Goal: Information Seeking & Learning: Compare options

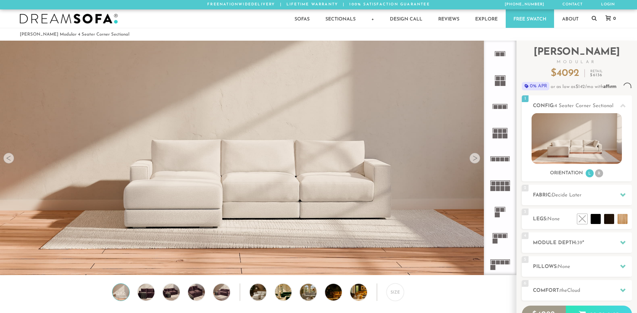
click at [497, 251] on icon at bounding box center [500, 264] width 26 height 26
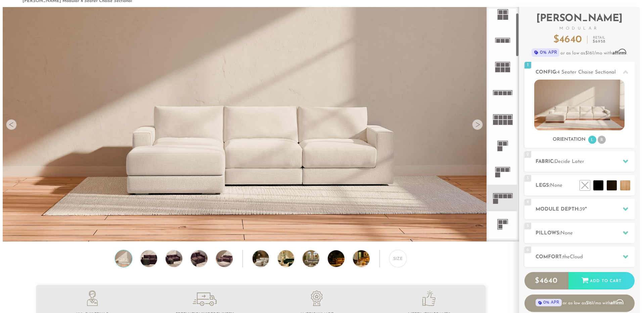
scroll to position [34, 0]
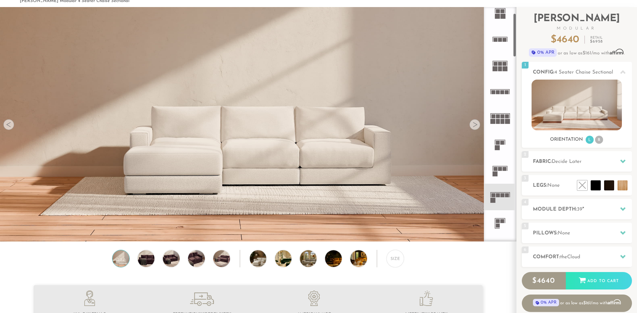
click at [186, 152] on img at bounding box center [258, 224] width 516 height 516
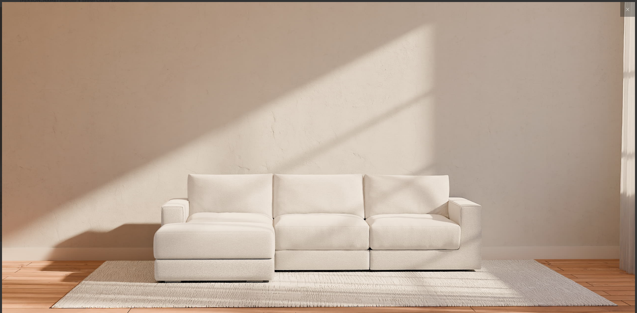
scroll to position [7862, 637]
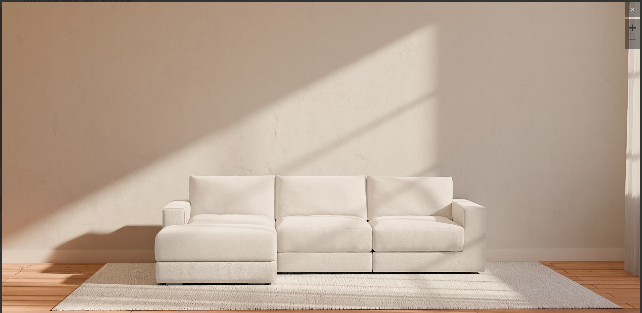
click at [629, 10] on icon at bounding box center [633, 9] width 8 height 8
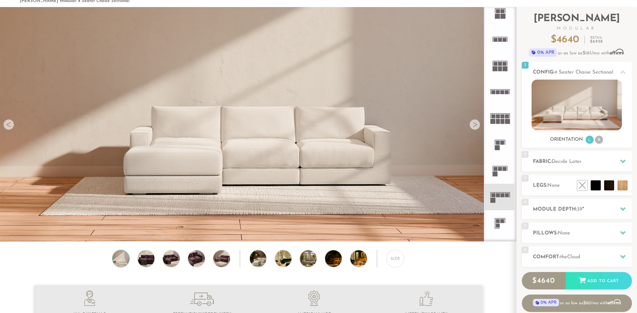
scroll to position [7853, 632]
click at [478, 126] on div at bounding box center [474, 124] width 11 height 11
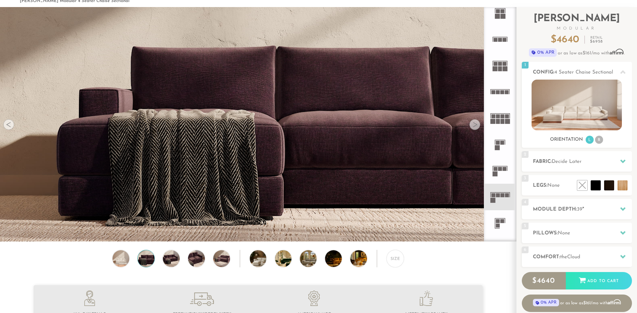
click at [478, 126] on div at bounding box center [474, 124] width 11 height 11
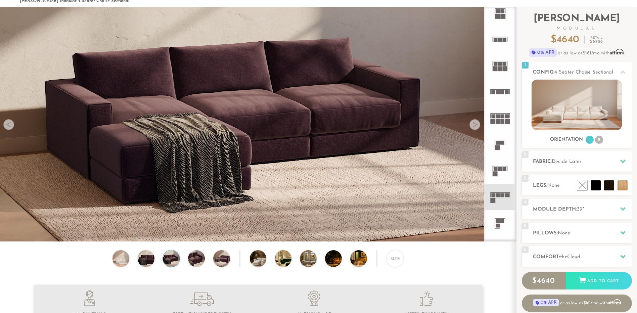
click at [478, 126] on div at bounding box center [474, 124] width 11 height 11
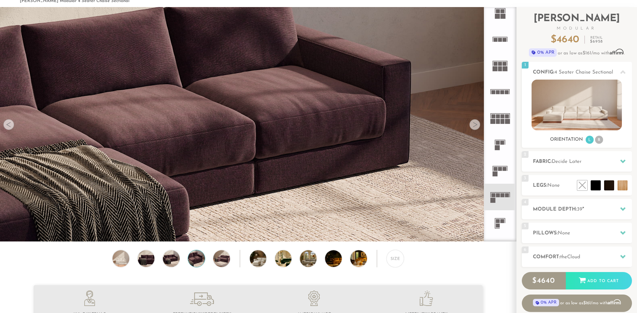
click at [478, 126] on div at bounding box center [474, 124] width 11 height 11
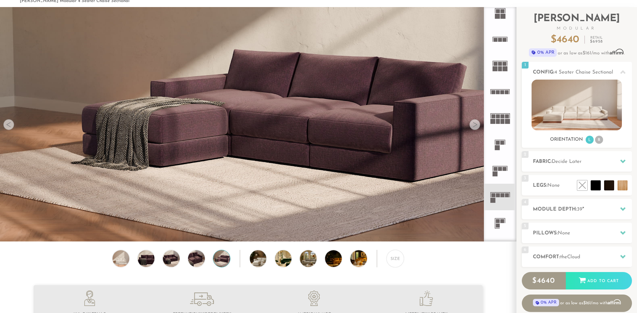
click at [478, 126] on div at bounding box center [474, 124] width 11 height 11
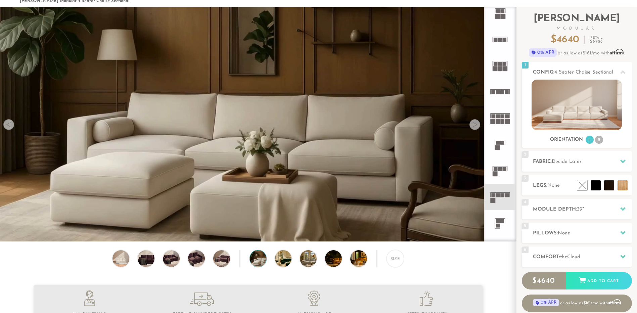
click at [478, 126] on div at bounding box center [474, 124] width 11 height 11
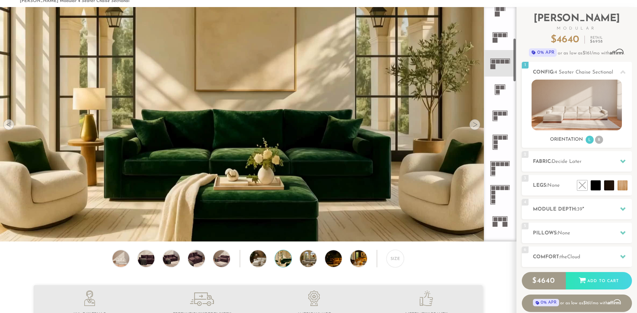
scroll to position [168, 0]
click at [504, 117] on icon at bounding box center [500, 115] width 26 height 26
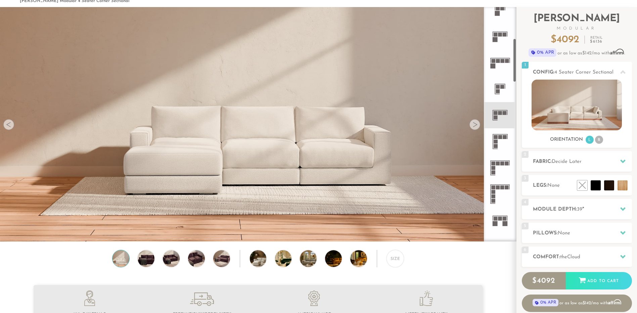
click at [498, 112] on icon at bounding box center [500, 115] width 26 height 26
click at [475, 125] on div at bounding box center [474, 124] width 11 height 11
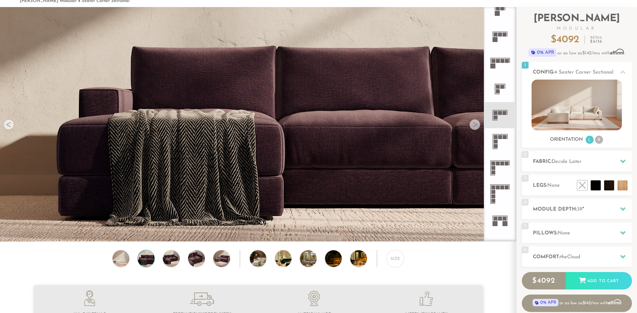
click at [475, 125] on div at bounding box center [474, 124] width 11 height 11
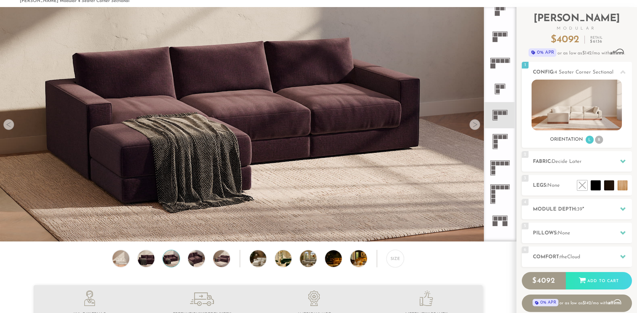
click at [473, 126] on div at bounding box center [474, 124] width 11 height 11
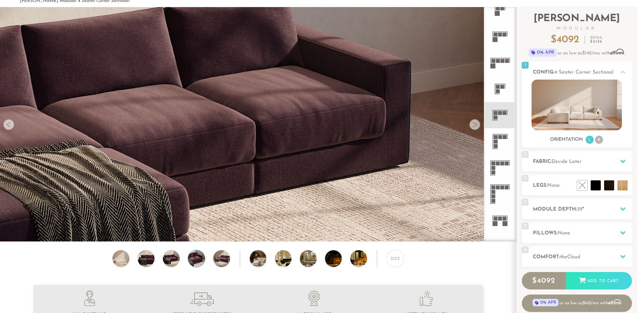
click at [473, 126] on div at bounding box center [474, 124] width 11 height 11
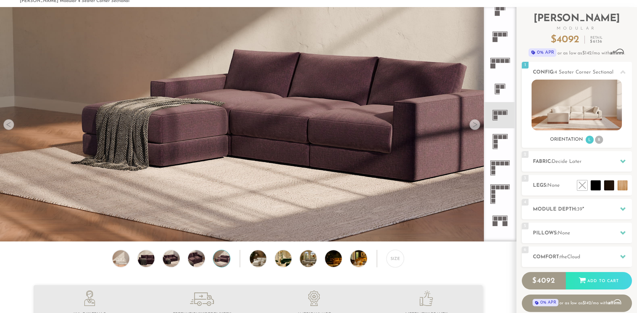
click at [473, 126] on div at bounding box center [474, 124] width 11 height 11
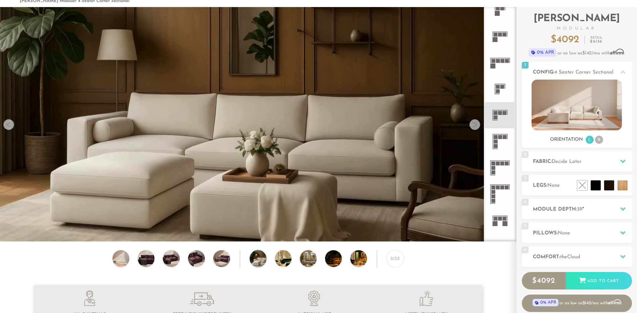
click at [473, 126] on div at bounding box center [474, 124] width 11 height 11
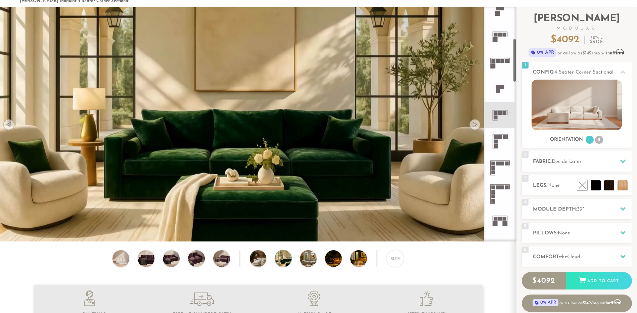
click at [502, 116] on icon at bounding box center [500, 115] width 26 height 26
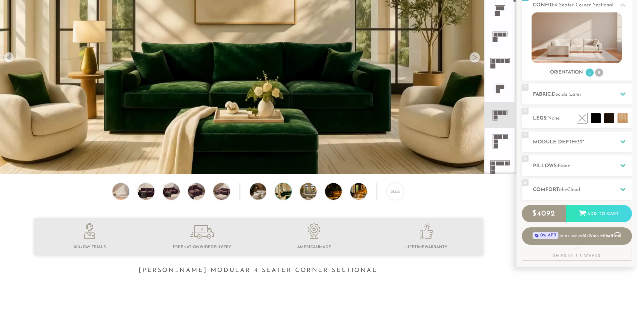
click at [496, 108] on icon at bounding box center [500, 115] width 26 height 26
click at [496, 85] on icon at bounding box center [500, 89] width 26 height 26
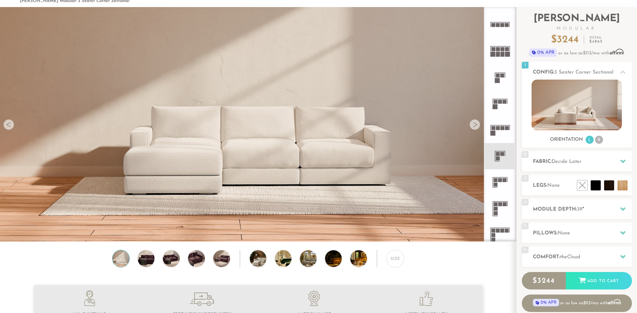
click at [474, 124] on div at bounding box center [474, 124] width 11 height 11
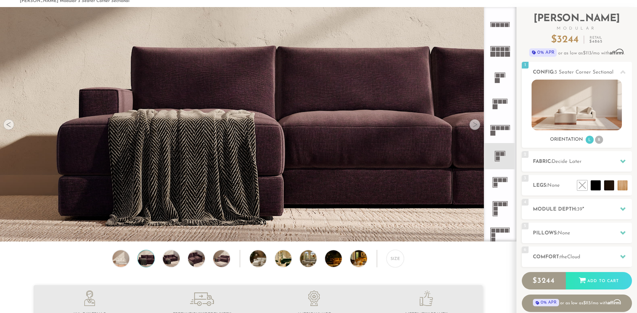
click at [497, 177] on rect at bounding box center [500, 177] width 15 height 1
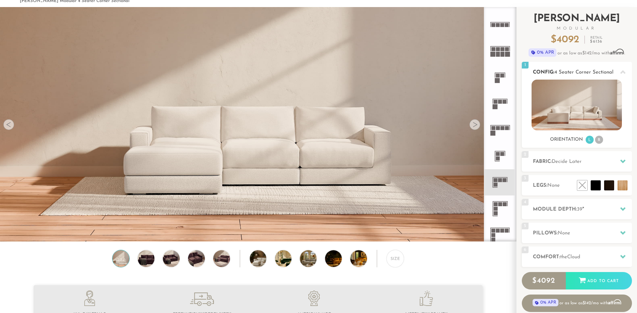
click at [563, 114] on img at bounding box center [576, 105] width 90 height 51
click at [597, 139] on li "R" at bounding box center [599, 140] width 8 height 8
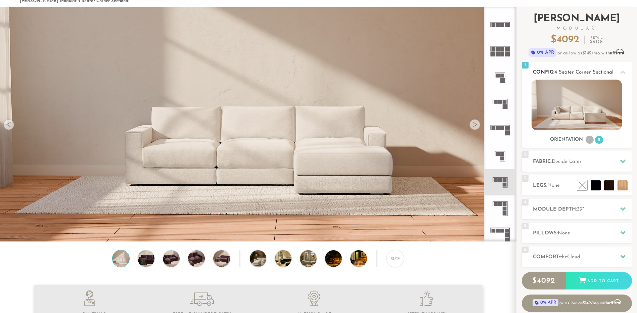
click at [589, 138] on li "L" at bounding box center [590, 140] width 8 height 8
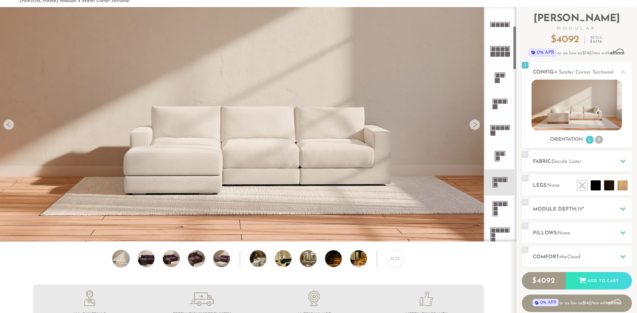
click at [473, 126] on div at bounding box center [474, 124] width 11 height 11
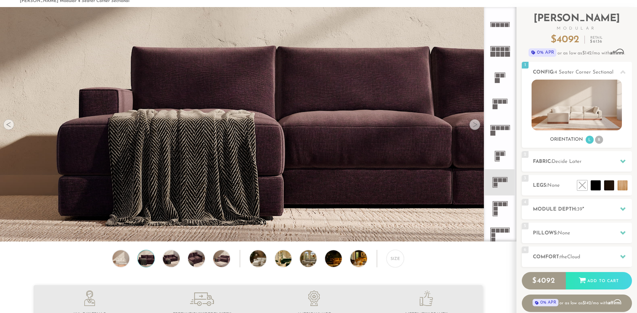
click at [473, 126] on div at bounding box center [474, 124] width 11 height 11
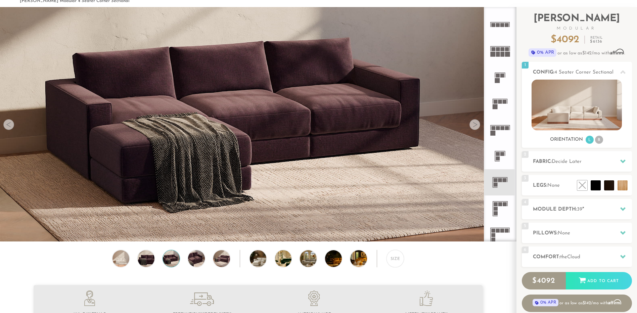
click at [473, 126] on div at bounding box center [474, 124] width 11 height 11
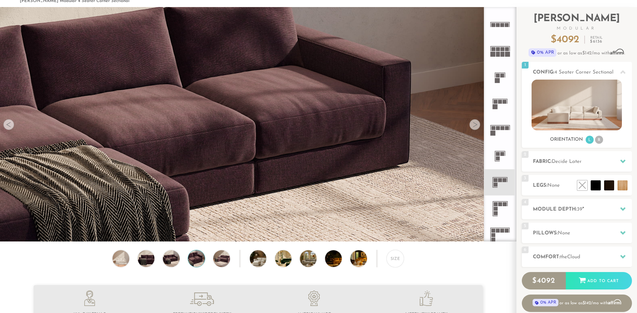
click at [473, 126] on div at bounding box center [474, 124] width 11 height 11
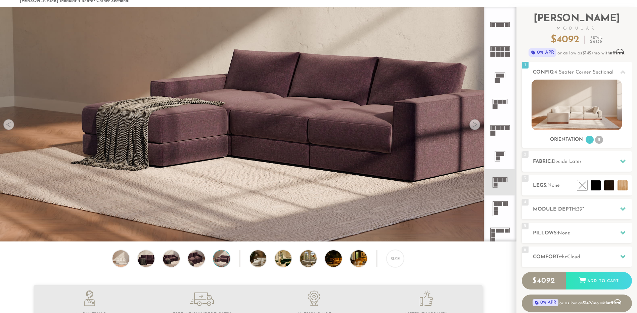
click at [473, 126] on div at bounding box center [474, 124] width 11 height 11
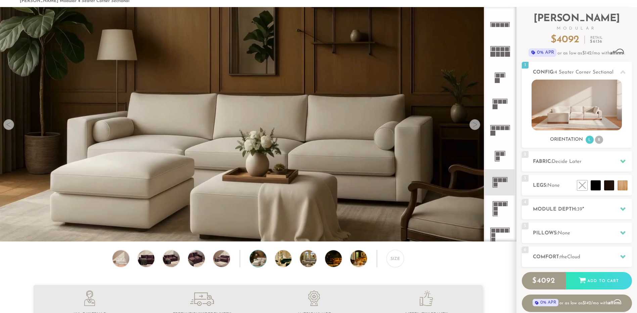
click at [473, 126] on div at bounding box center [474, 124] width 11 height 11
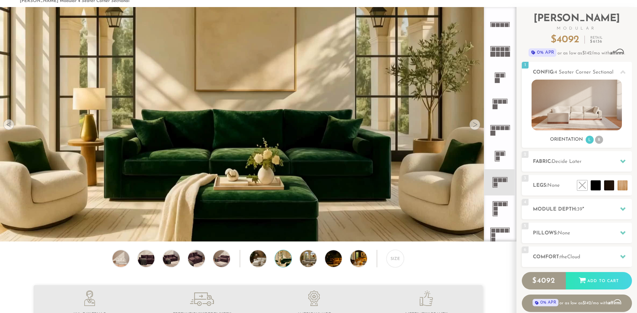
click at [473, 126] on div at bounding box center [474, 124] width 11 height 11
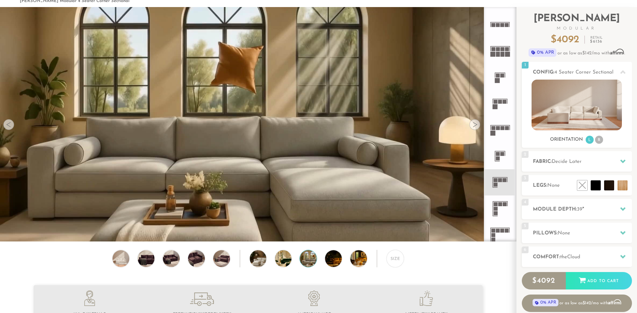
click at [473, 126] on div at bounding box center [474, 124] width 11 height 11
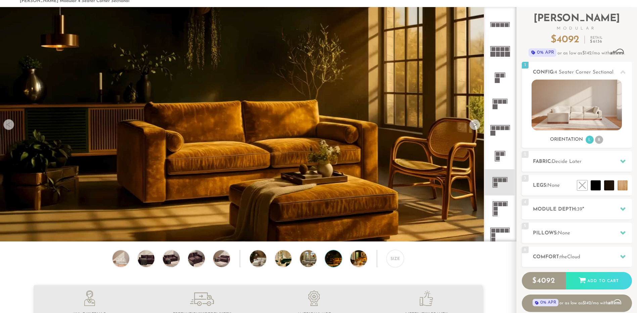
click at [473, 126] on div at bounding box center [474, 124] width 11 height 11
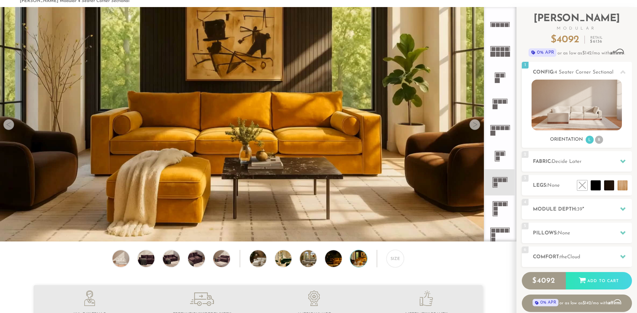
click at [473, 126] on div at bounding box center [474, 124] width 11 height 11
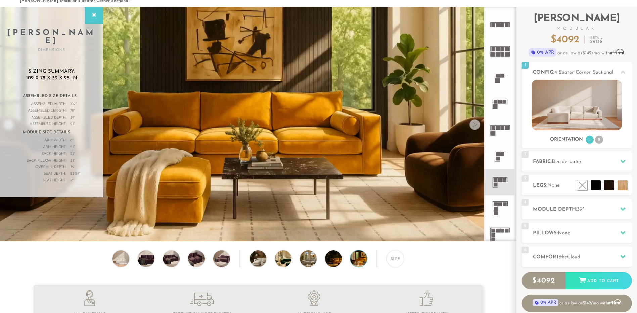
click at [473, 126] on div at bounding box center [474, 124] width 11 height 11
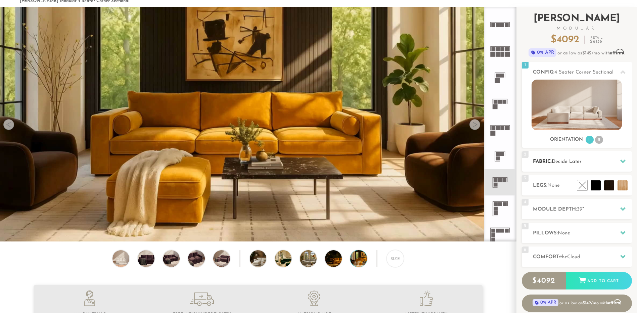
click at [577, 157] on div "2 Fabric: Decide Later" at bounding box center [577, 161] width 110 height 20
